Goal: Information Seeking & Learning: Check status

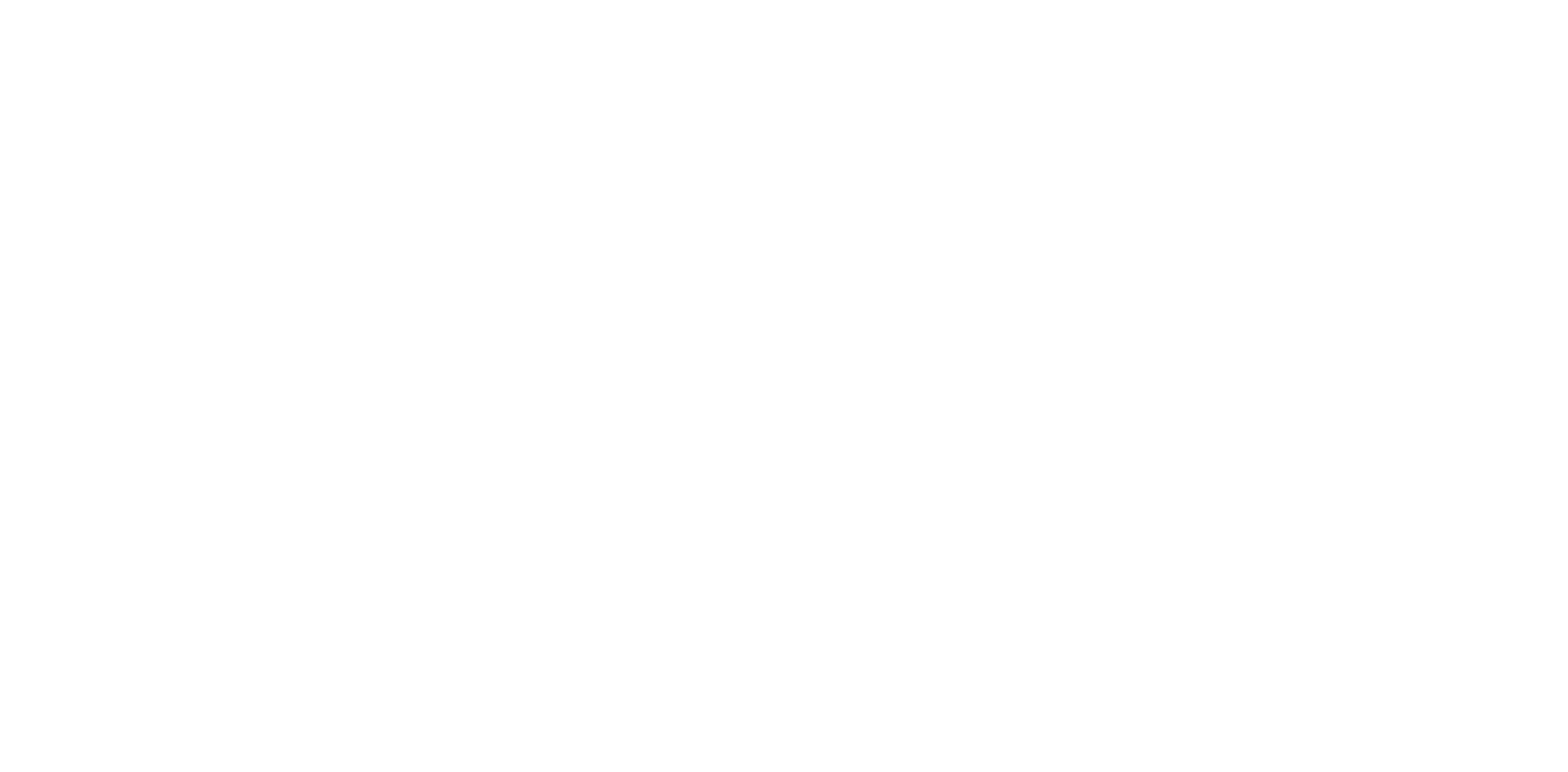
click at [347, 598] on body at bounding box center [784, 386] width 1568 height 772
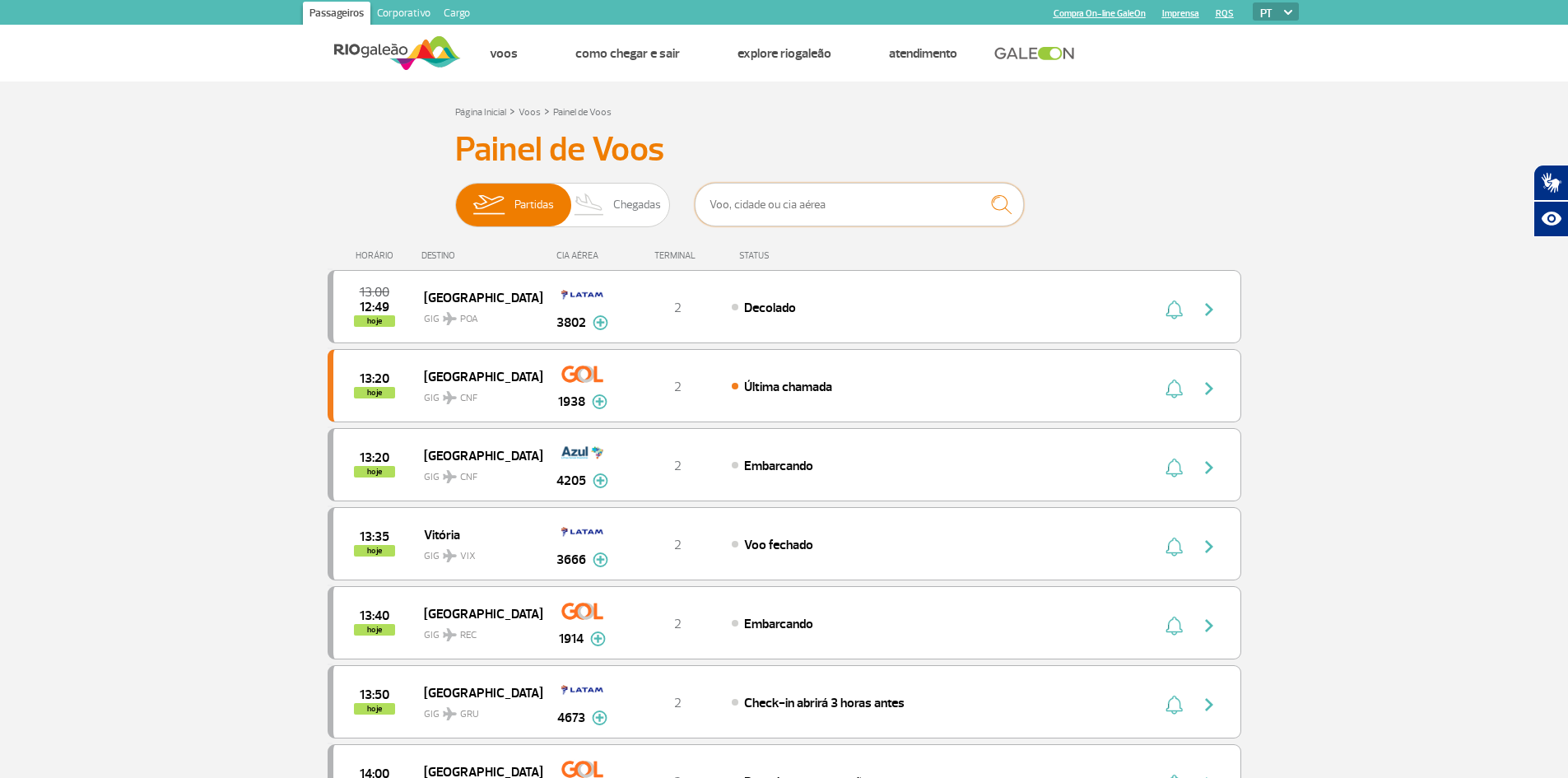
click at [767, 208] on input "text" at bounding box center [859, 204] width 329 height 44
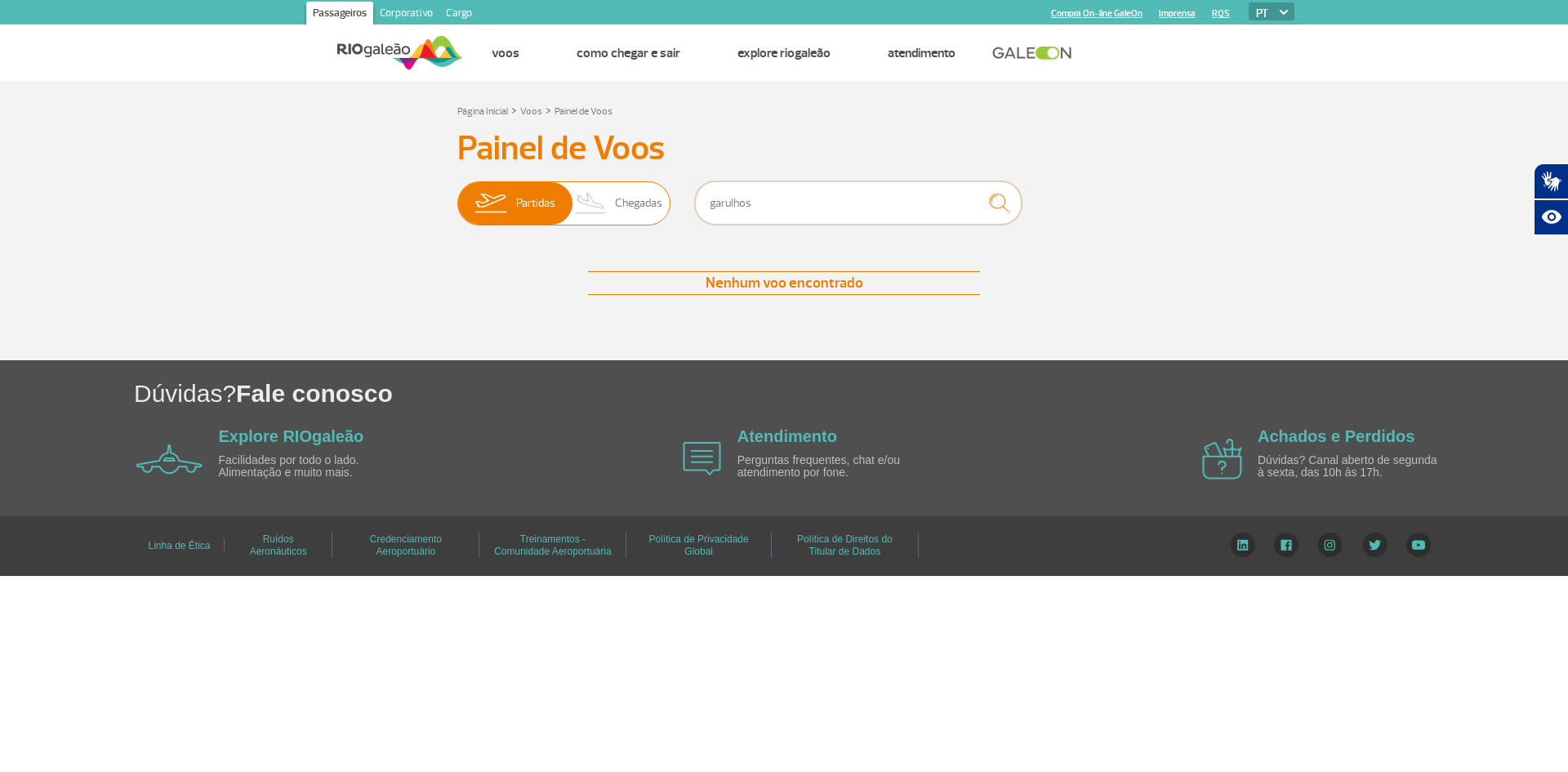
drag, startPoint x: 778, startPoint y: 203, endPoint x: 476, endPoint y: 200, distance: 302.0
click at [476, 200] on div "Partidas Chegadas garulhos" at bounding box center [784, 206] width 653 height 49
type input "GRU"
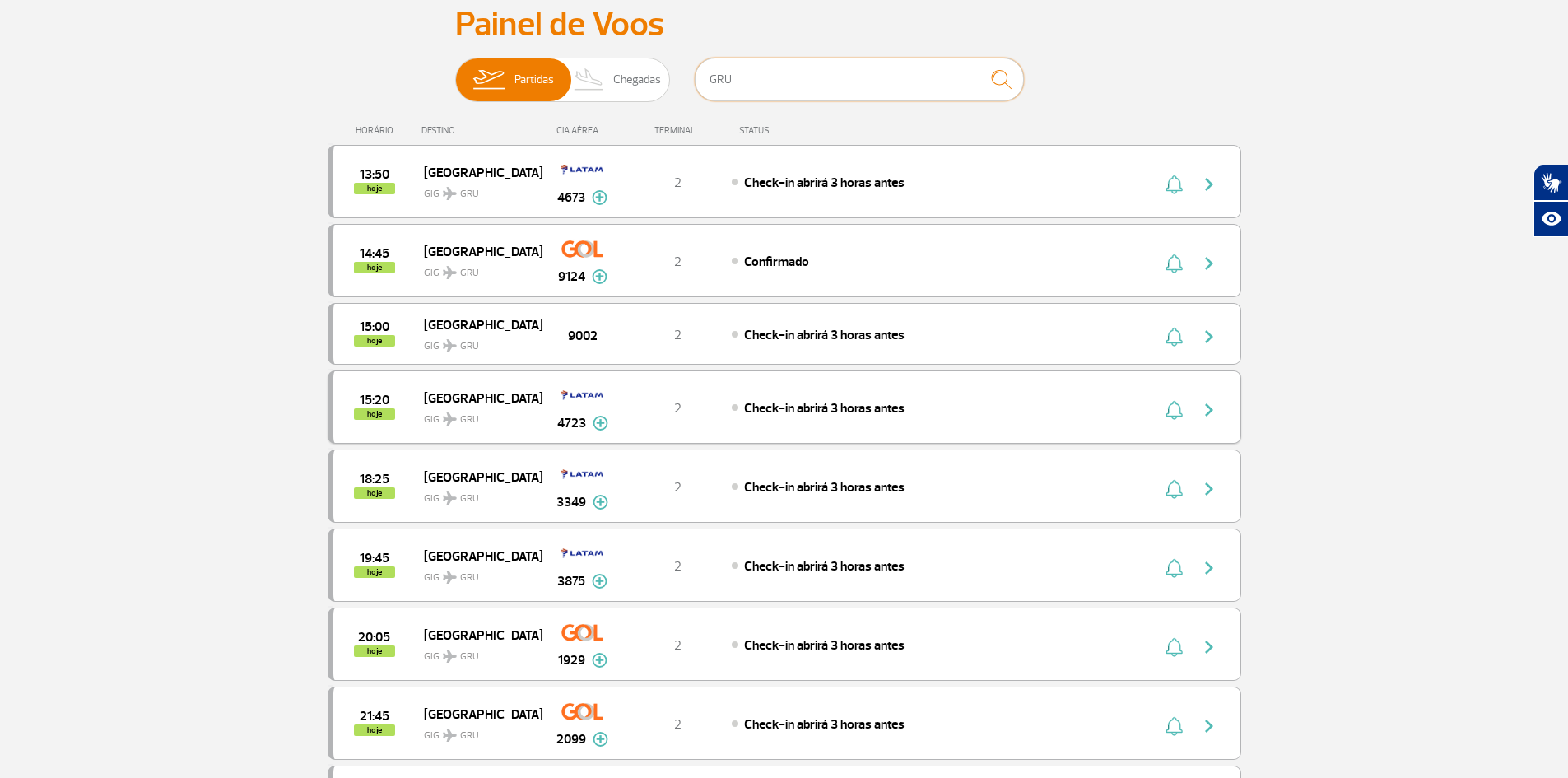
scroll to position [165, 0]
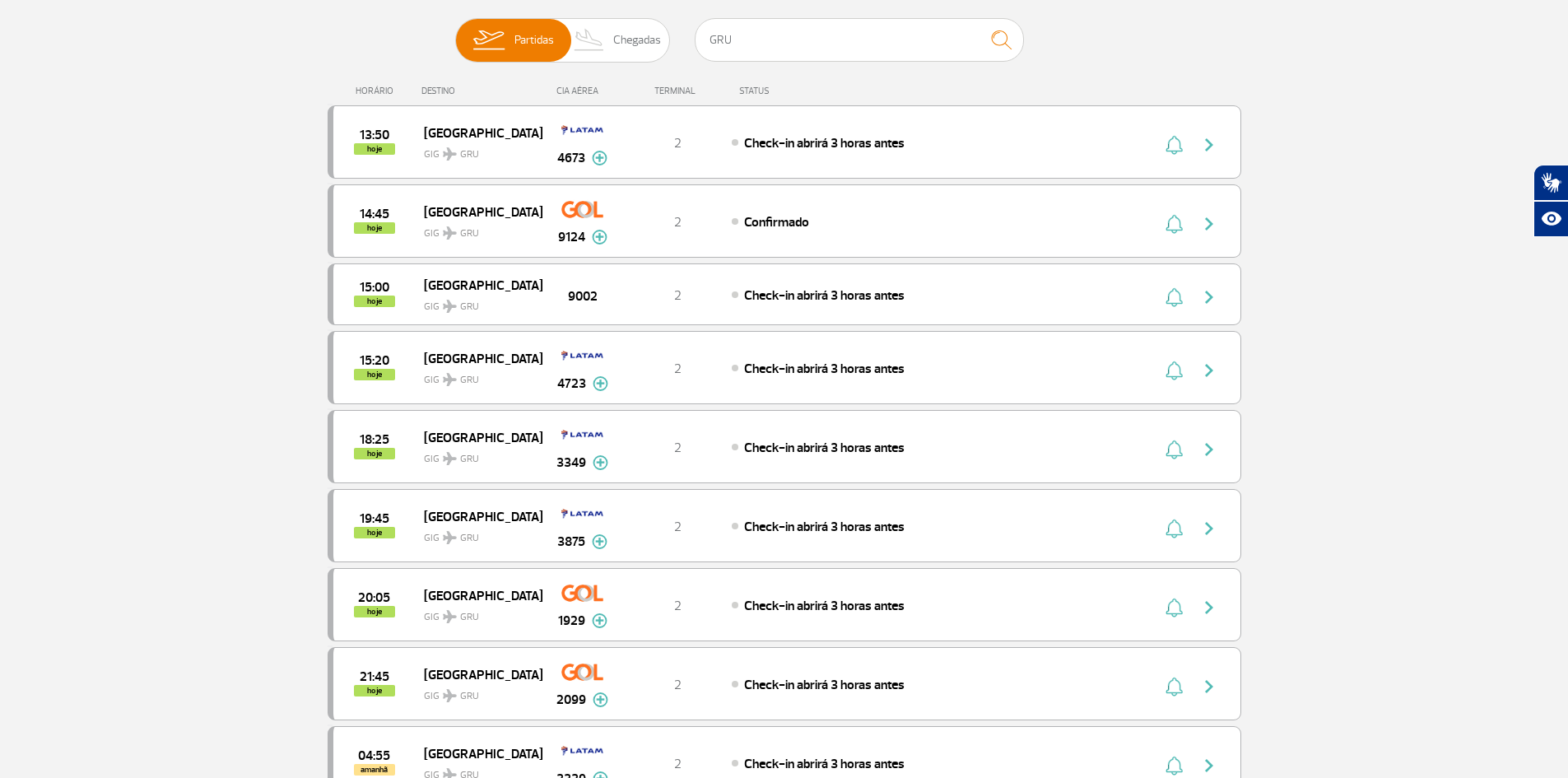
click at [1348, 333] on section "Página Inicial > Voos > Painel de Voos Painel de Voos Partidas Chegadas GRU 13:…" at bounding box center [784, 711] width 1568 height 1589
click at [1262, 243] on section "Página Inicial > Voos > Painel de Voos Painel de Voos Partidas Chegadas GRU 13:…" at bounding box center [784, 711] width 1568 height 1589
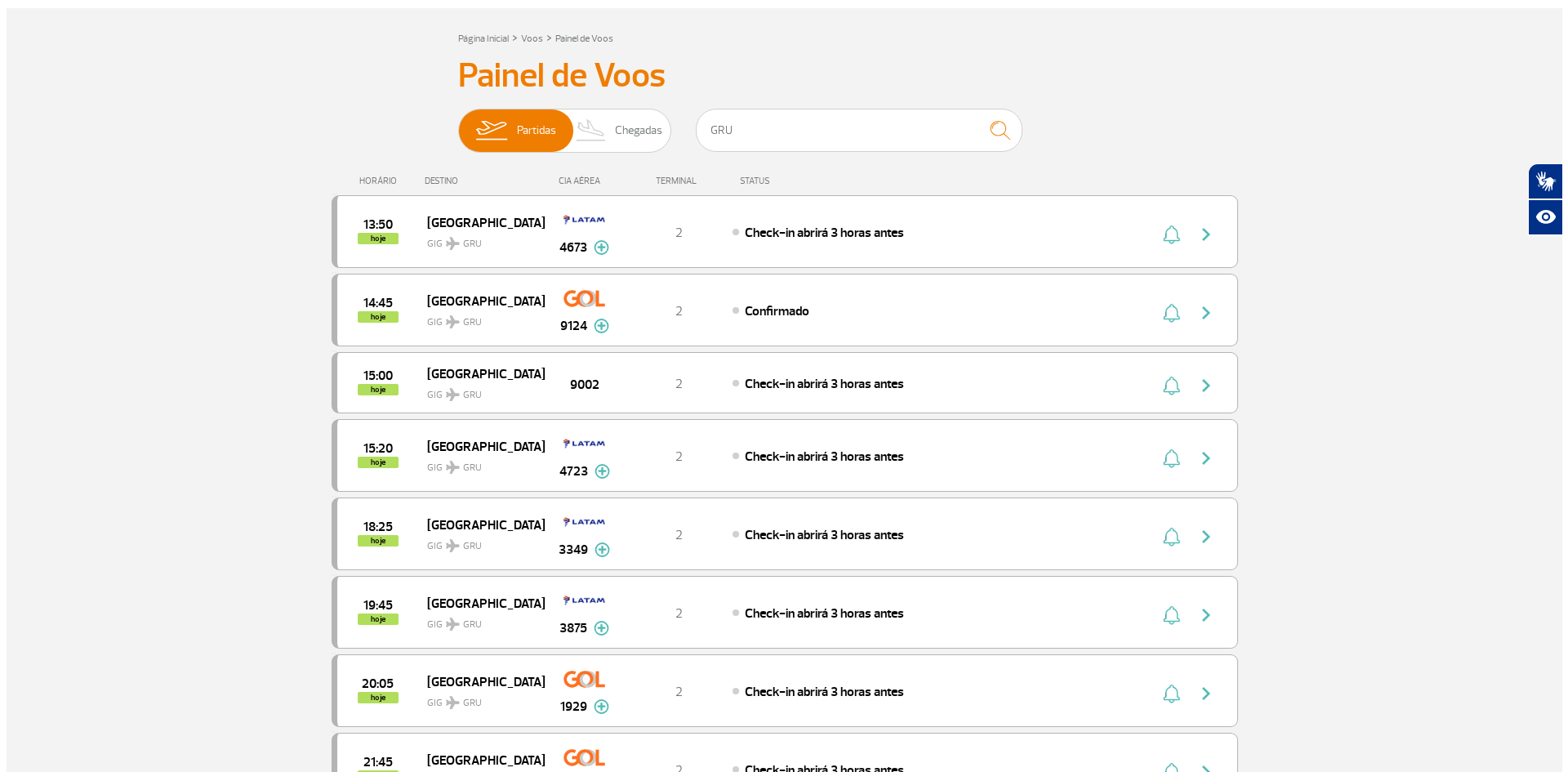
scroll to position [0, 0]
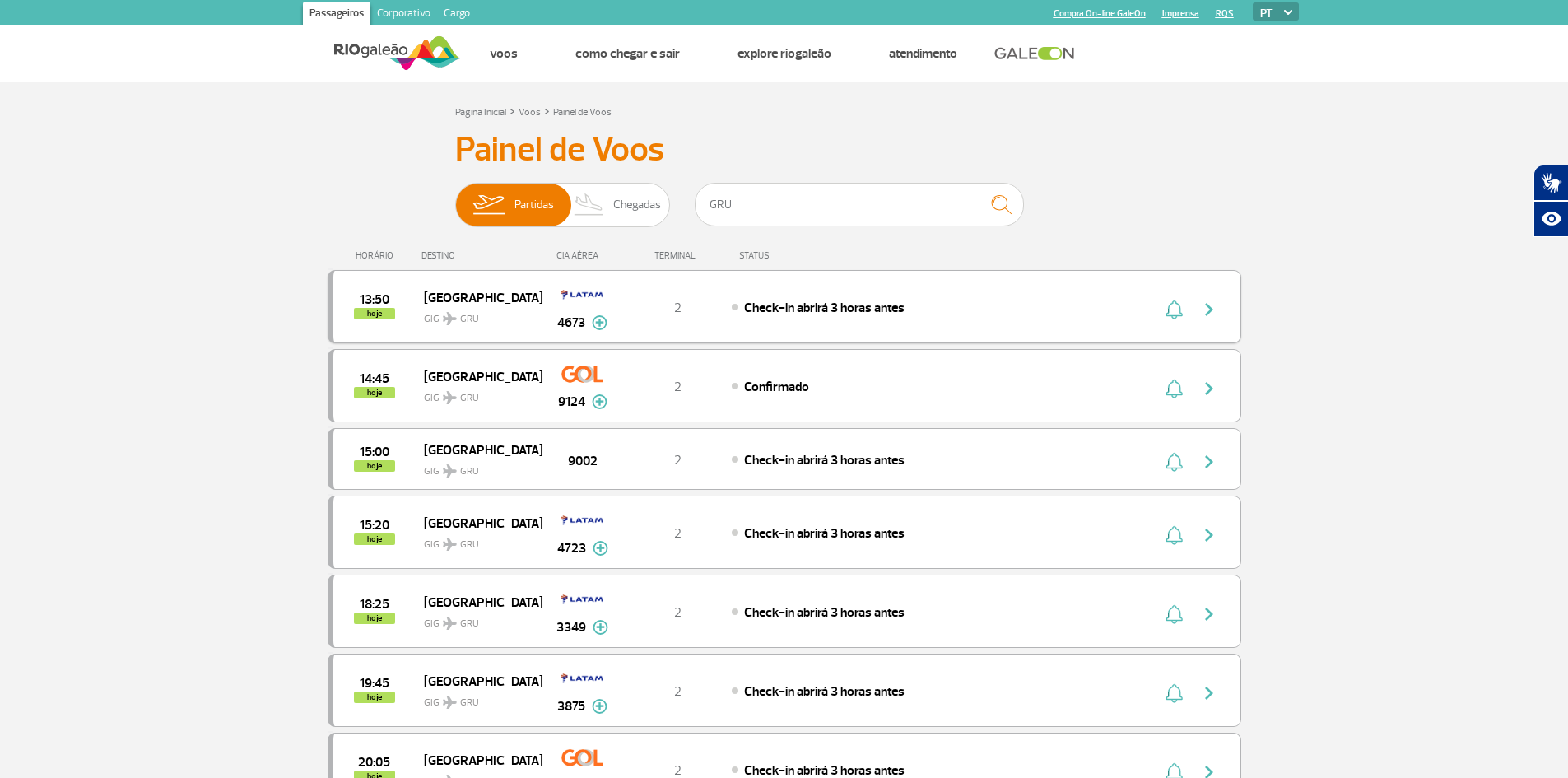
click at [1210, 314] on img "button" at bounding box center [1209, 310] width 20 height 20
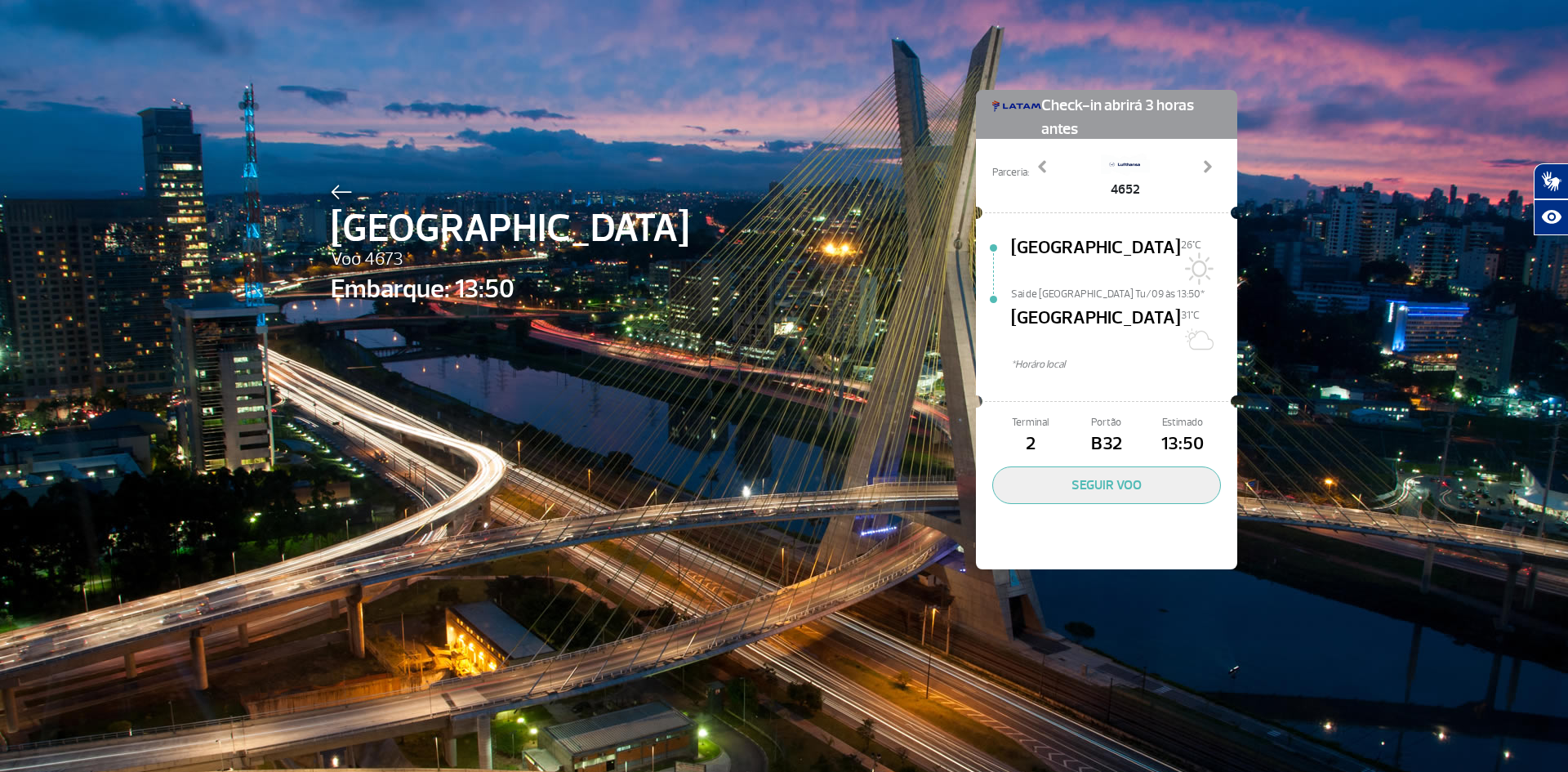
click at [1131, 387] on div at bounding box center [1107, 401] width 249 height 29
click at [1110, 415] on span "Portão" at bounding box center [1106, 423] width 76 height 16
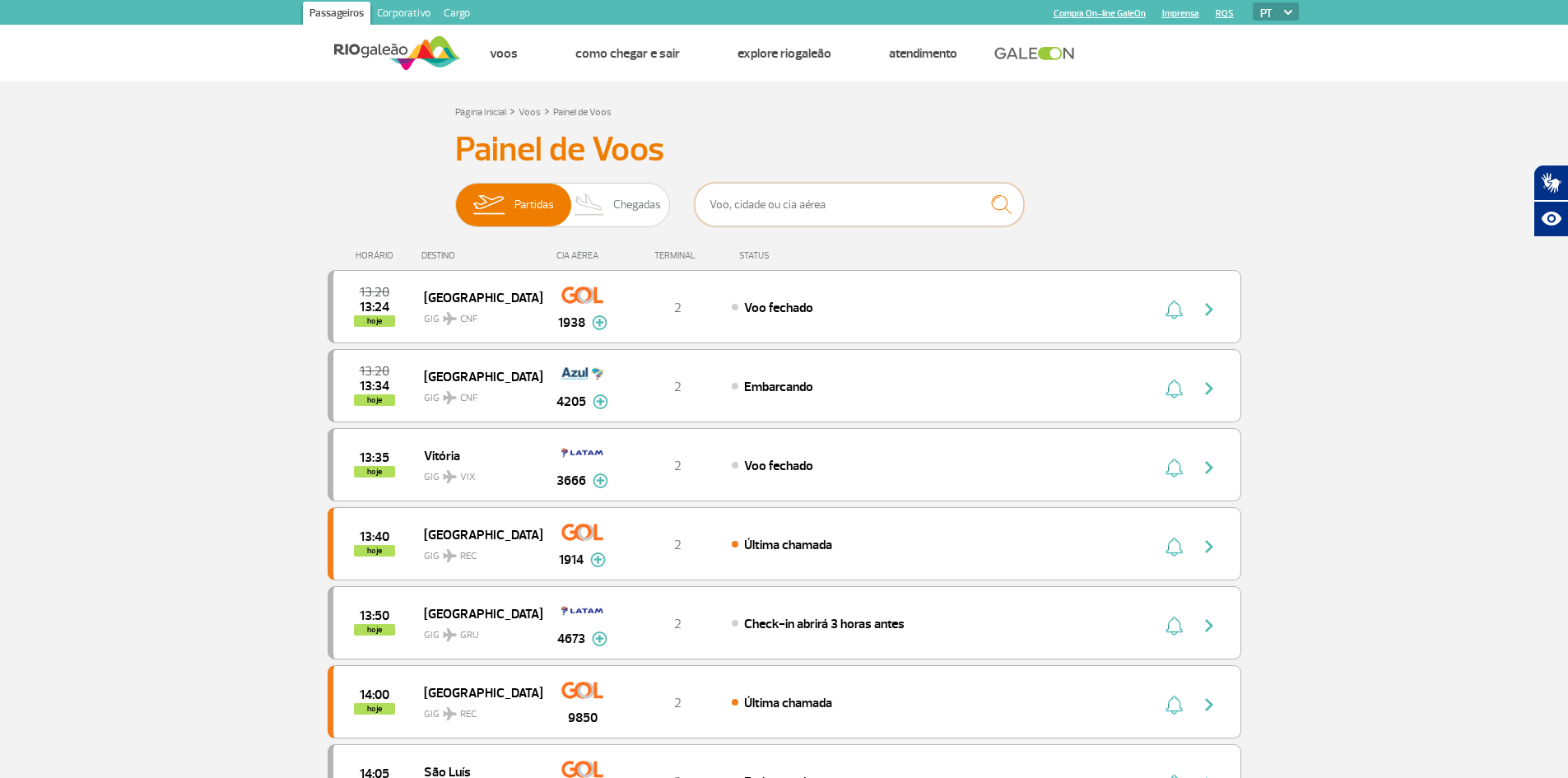
click at [748, 211] on input "text" at bounding box center [859, 204] width 329 height 44
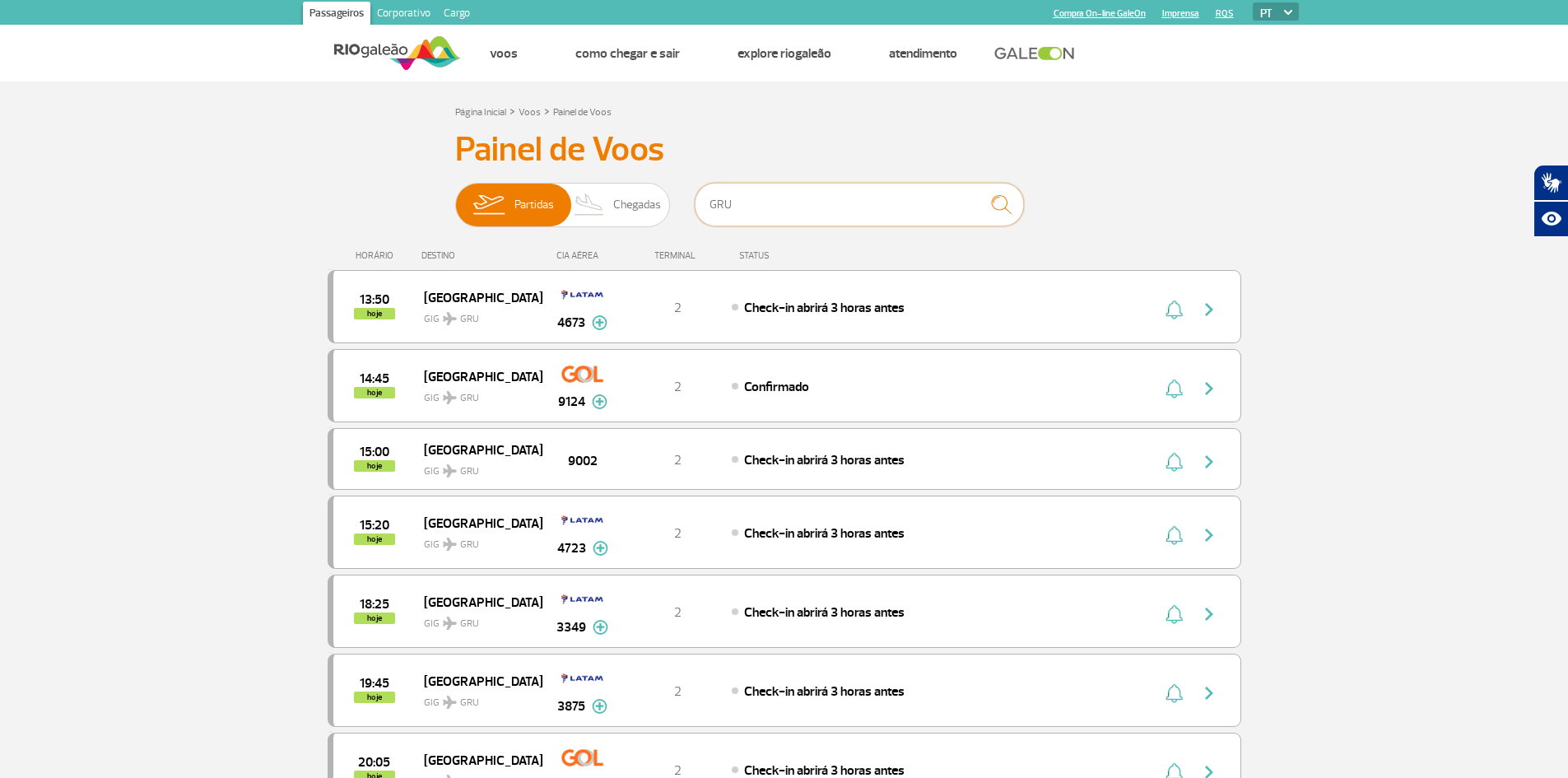
drag, startPoint x: 765, startPoint y: 214, endPoint x: 494, endPoint y: 162, distance: 275.9
type input "CGH"
click at [996, 214] on img "submit" at bounding box center [1002, 204] width 36 height 34
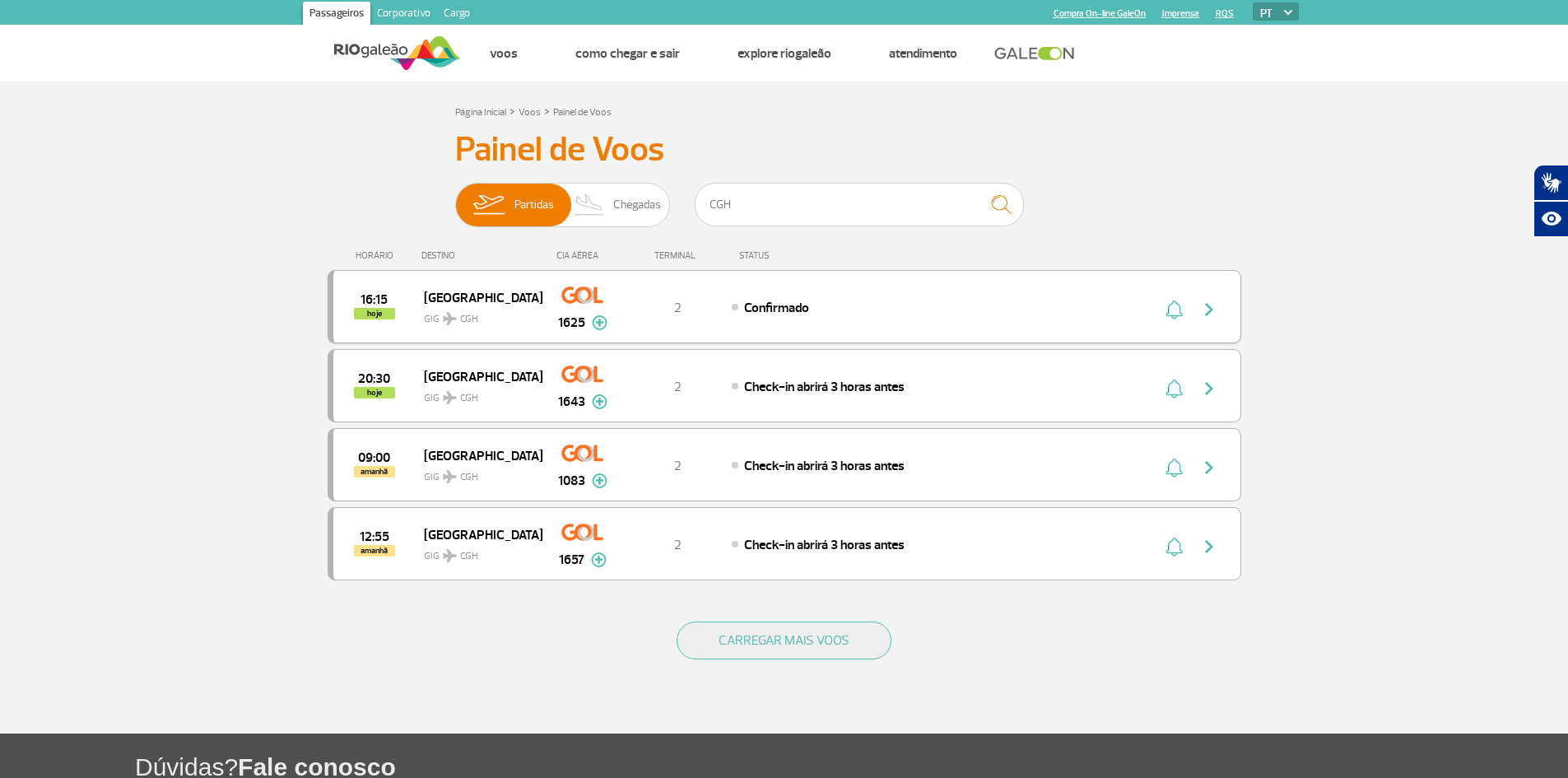
click at [1208, 314] on img "button" at bounding box center [1209, 310] width 20 height 20
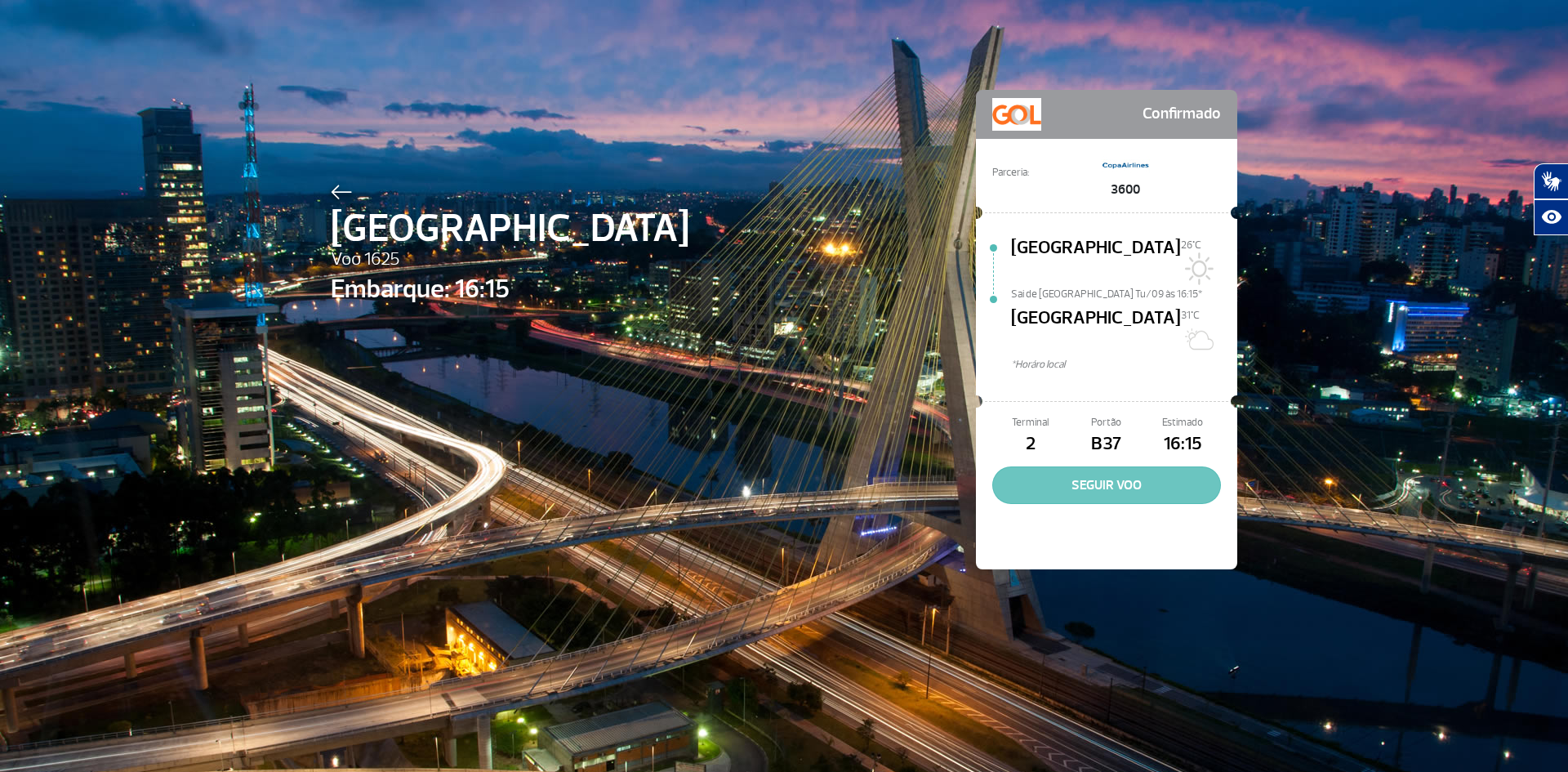
click at [1147, 466] on button "SEGUIR VOO" at bounding box center [1106, 485] width 229 height 38
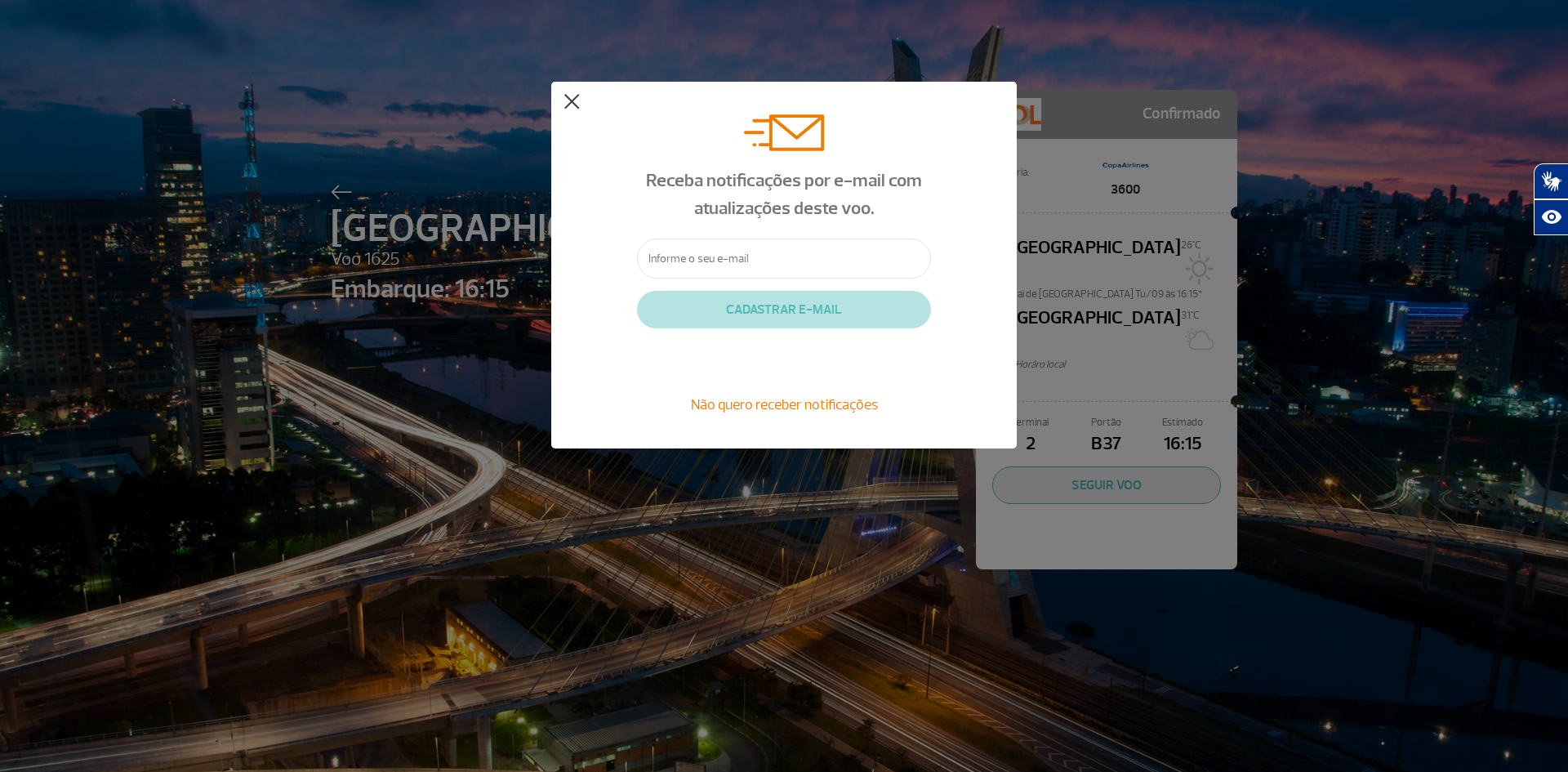
click at [573, 104] on button at bounding box center [572, 102] width 17 height 17
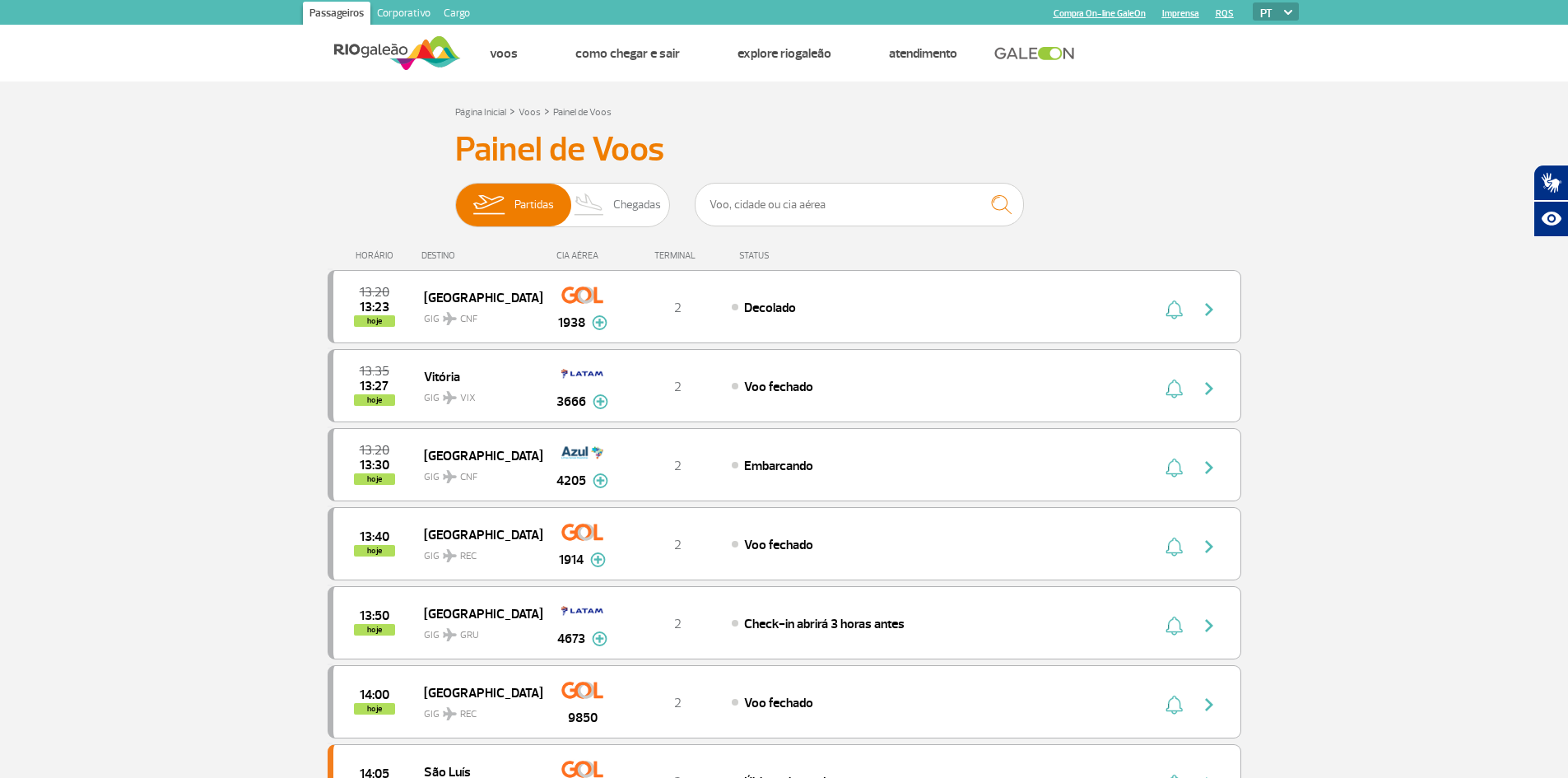
click at [782, 210] on input "text" at bounding box center [859, 204] width 329 height 44
click at [825, 203] on input "text" at bounding box center [859, 204] width 329 height 44
type input "CGH"
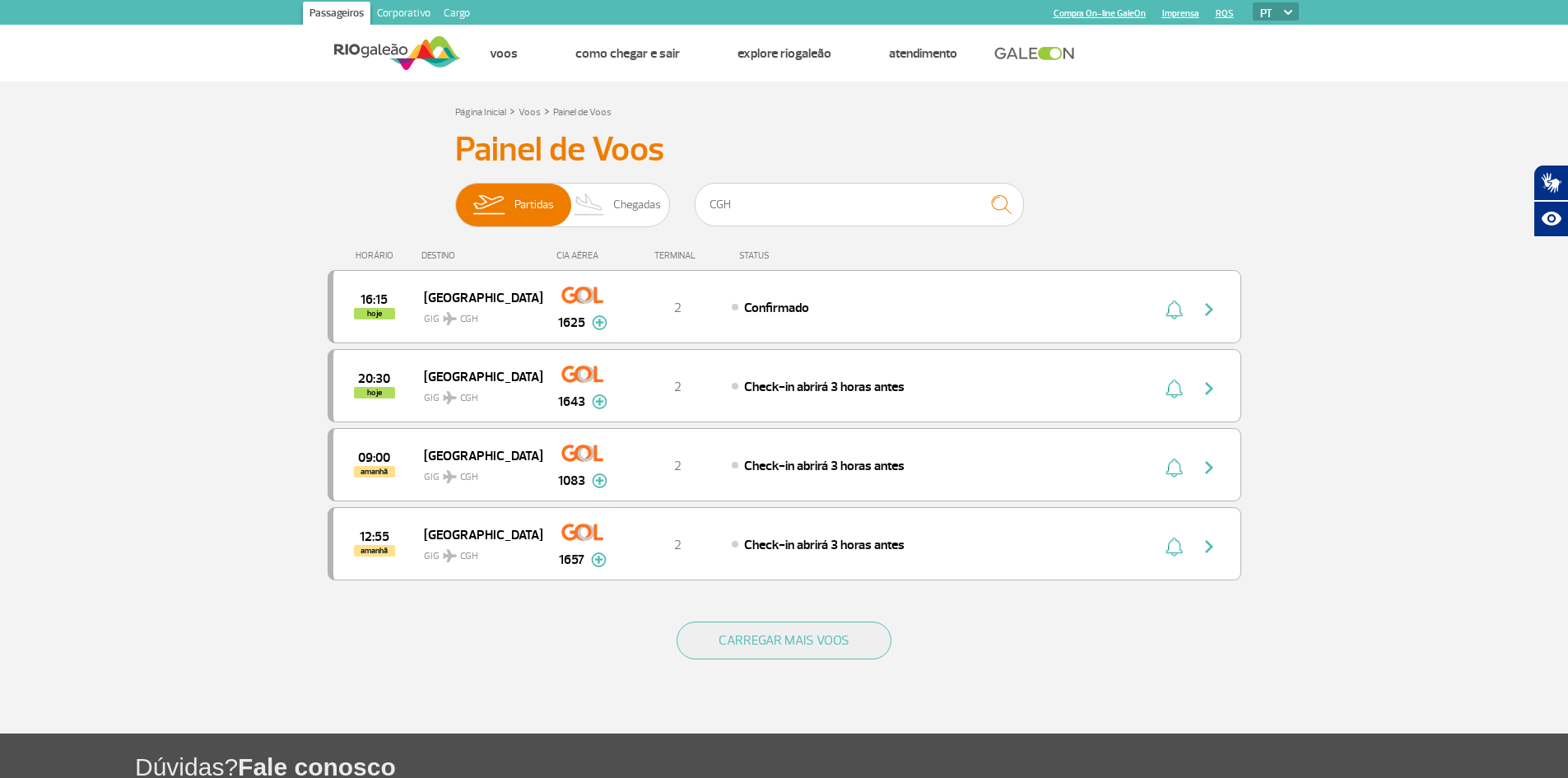
click at [1252, 192] on div "Página Inicial > Voos > Painel de Voos Painel de Voos Partidas Chegadas CGH 16:…" at bounding box center [784, 418] width 938 height 632
